Goal: Navigation & Orientation: Find specific page/section

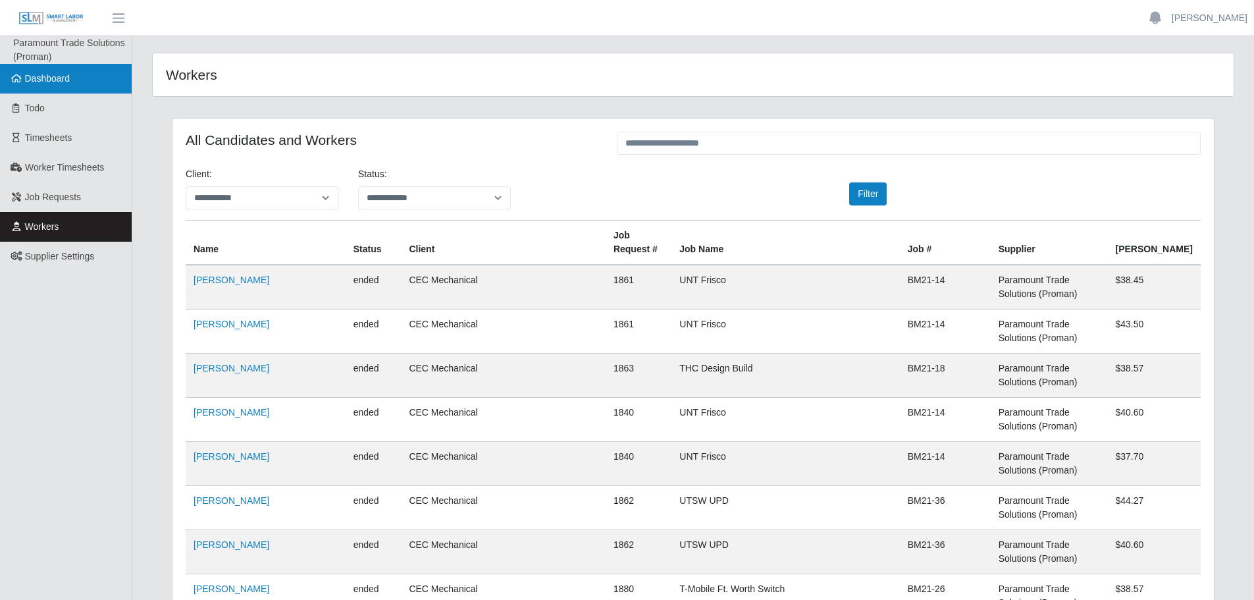
click at [104, 81] on link "Dashboard" at bounding box center [66, 79] width 132 height 30
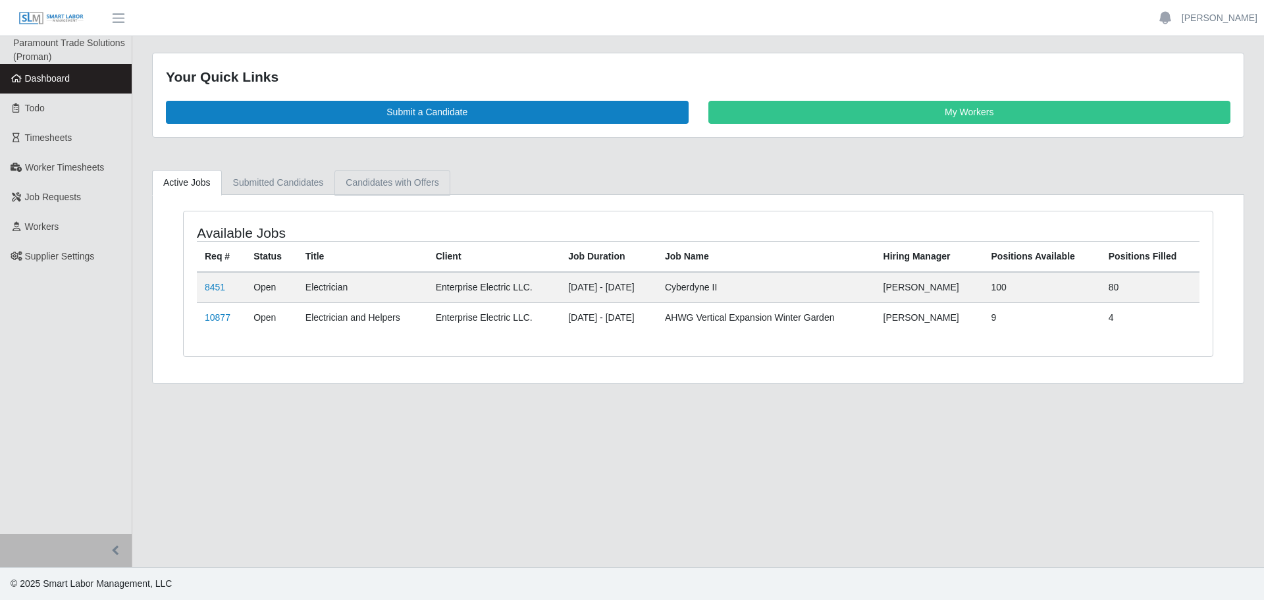
click at [412, 192] on link "Candidates with Offers" at bounding box center [392, 183] width 115 height 26
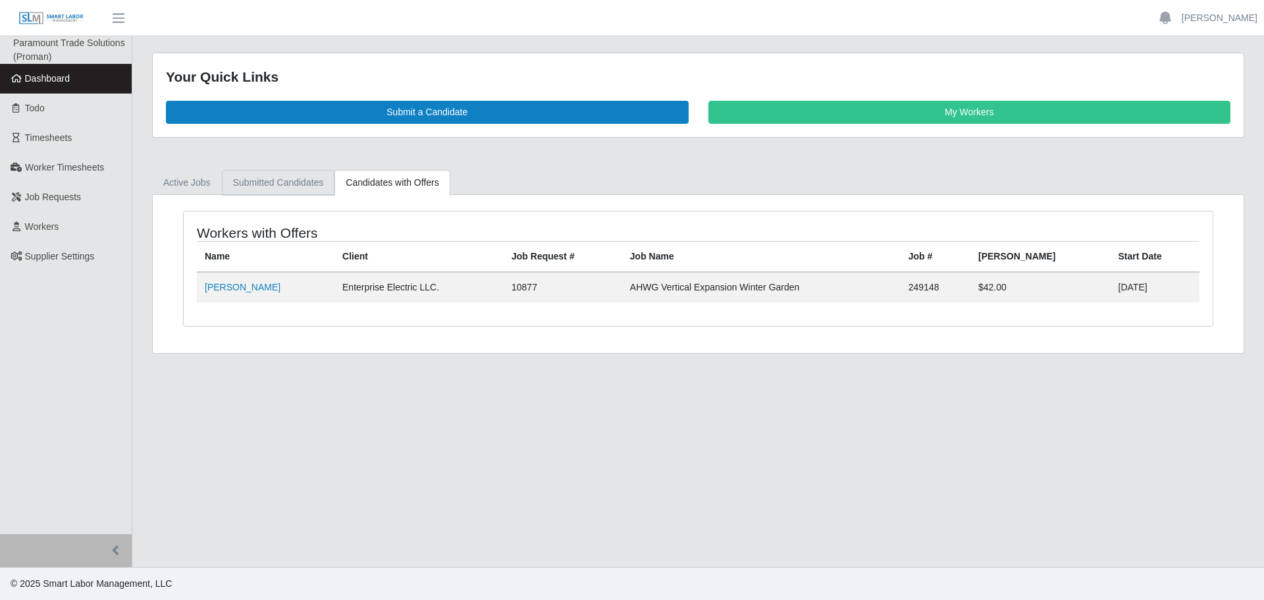
click at [269, 186] on link "Submitted Candidates" at bounding box center [278, 183] width 113 height 26
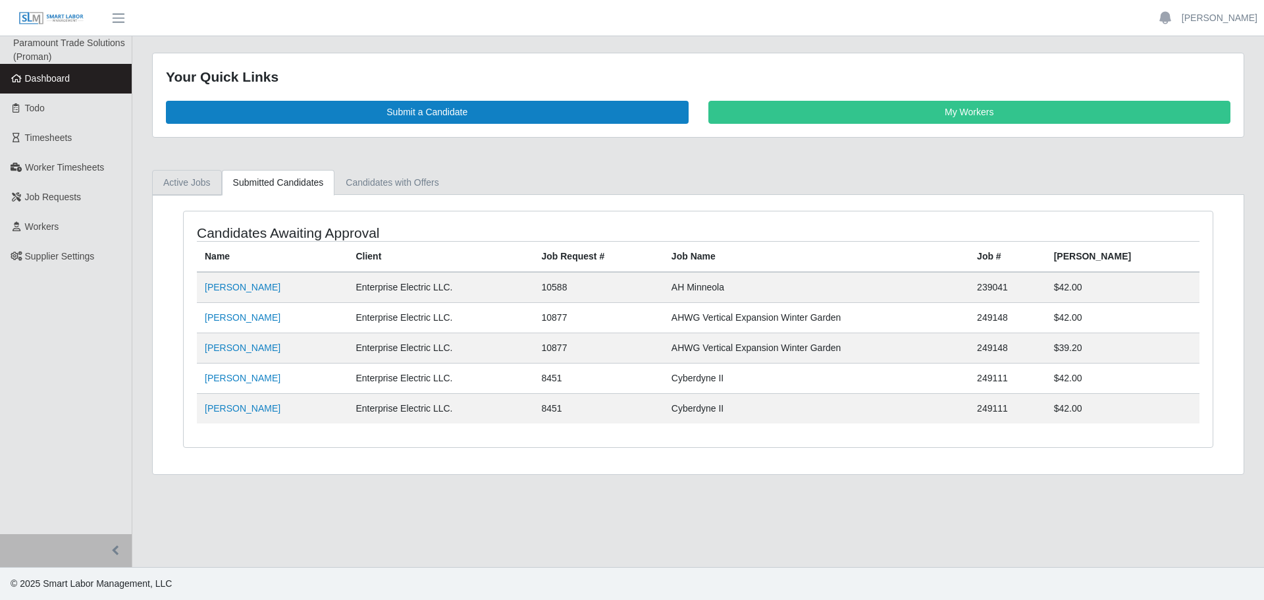
click at [189, 182] on link "Active Jobs" at bounding box center [187, 183] width 70 height 26
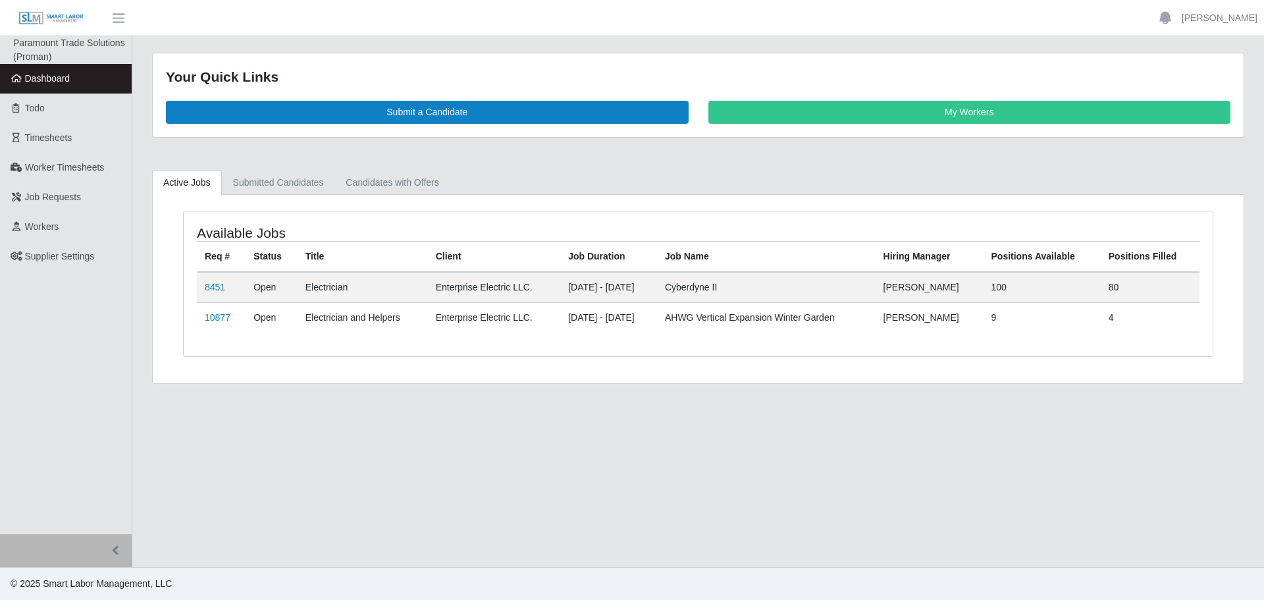
click at [58, 85] on link "Dashboard" at bounding box center [66, 79] width 132 height 30
